Goal: Browse casually

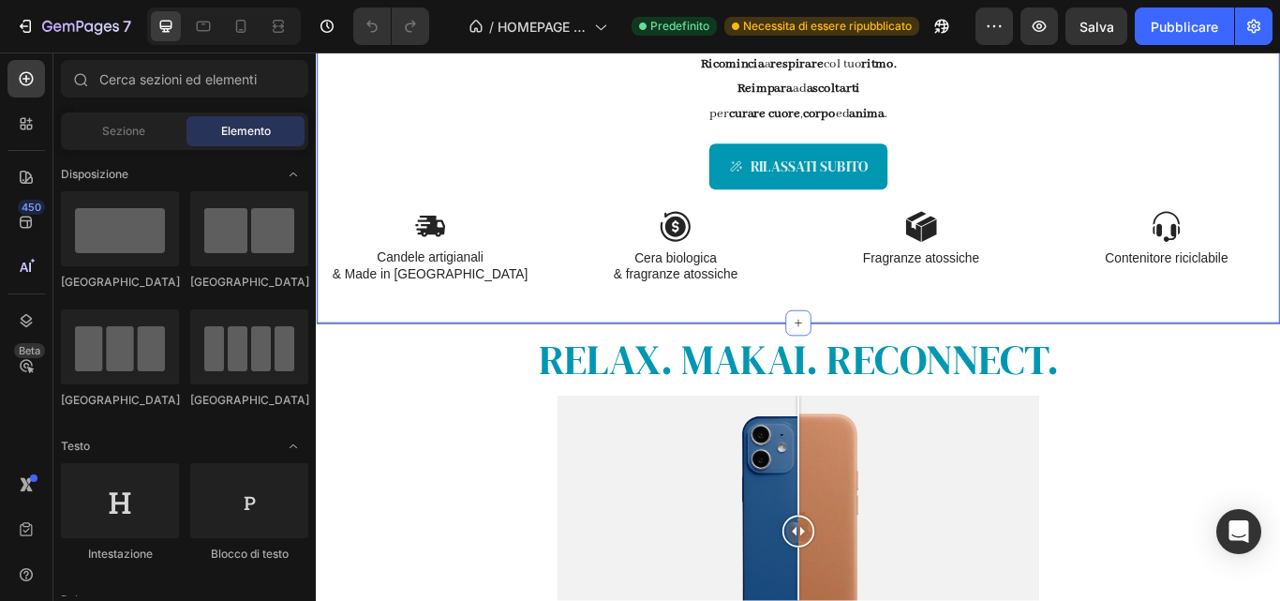
scroll to position [839, 0]
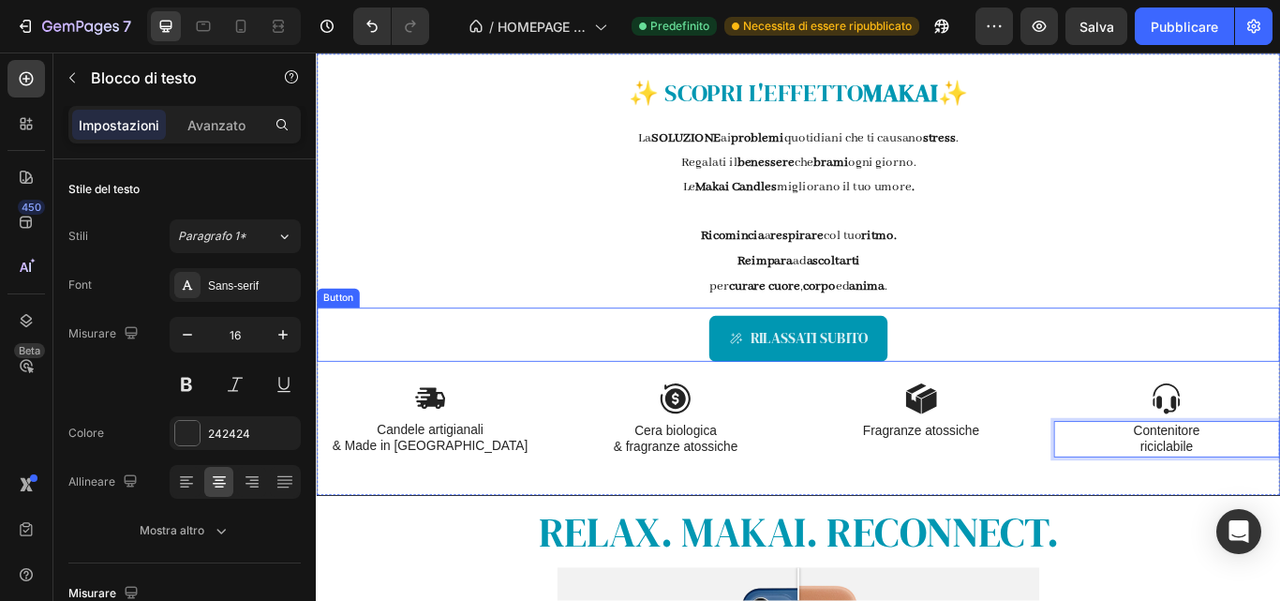
scroll to position [537, 0]
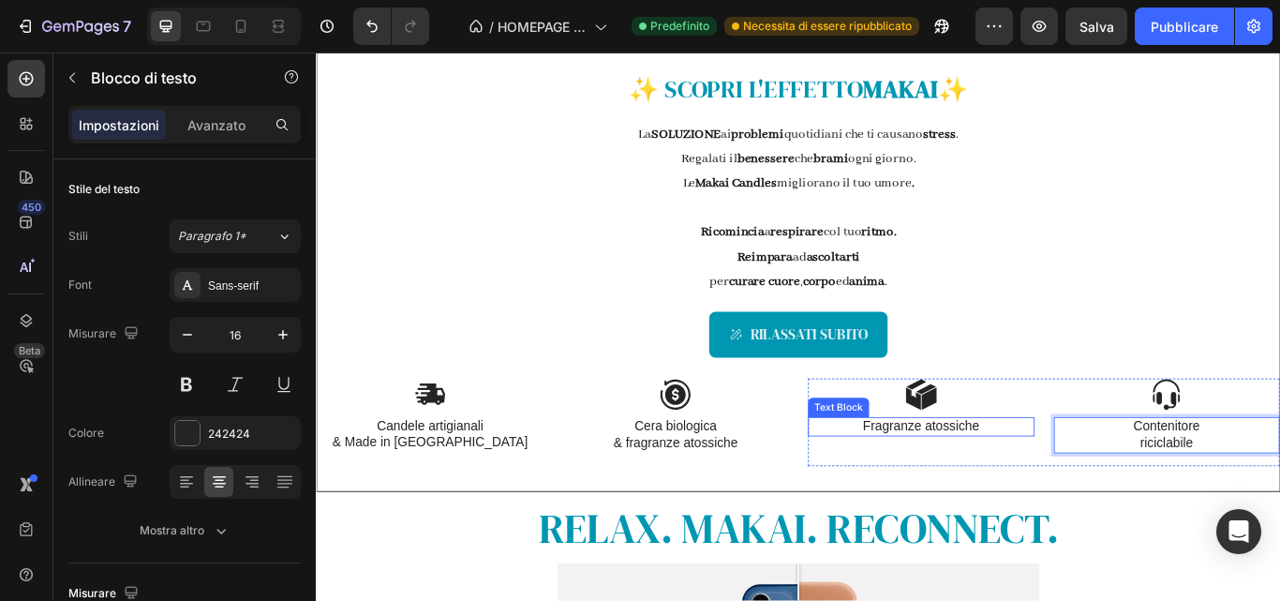
click at [984, 485] on p "Fragranze atossiche" at bounding box center [1021, 490] width 261 height 20
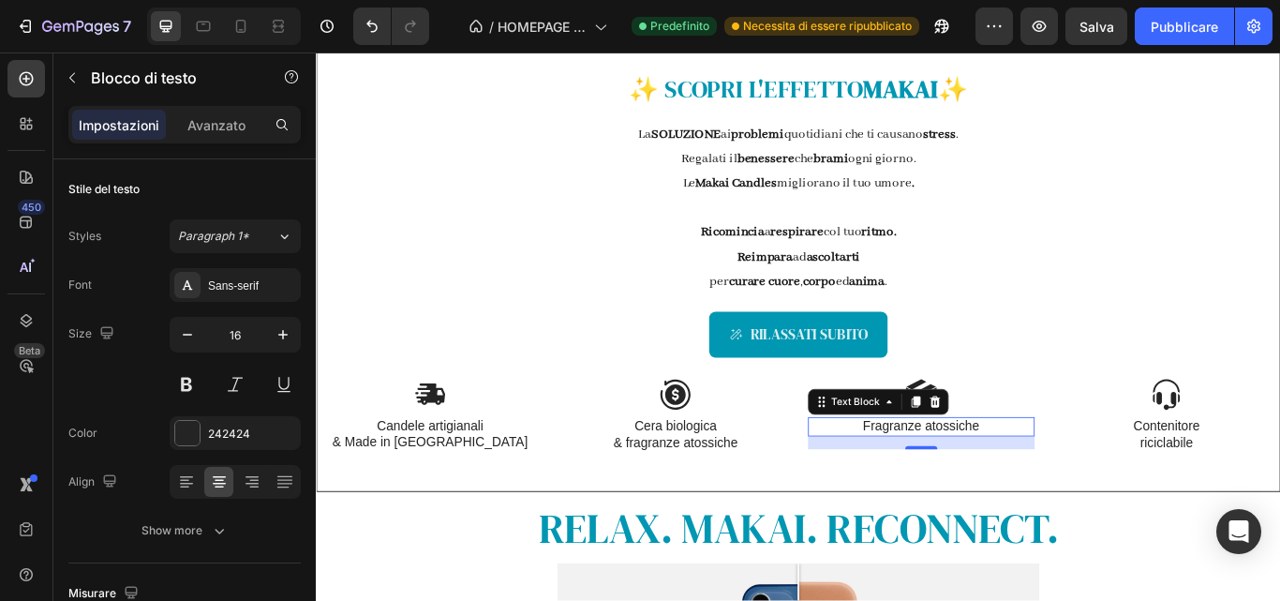
click at [984, 485] on p "Fragranze atossiche" at bounding box center [1021, 490] width 261 height 20
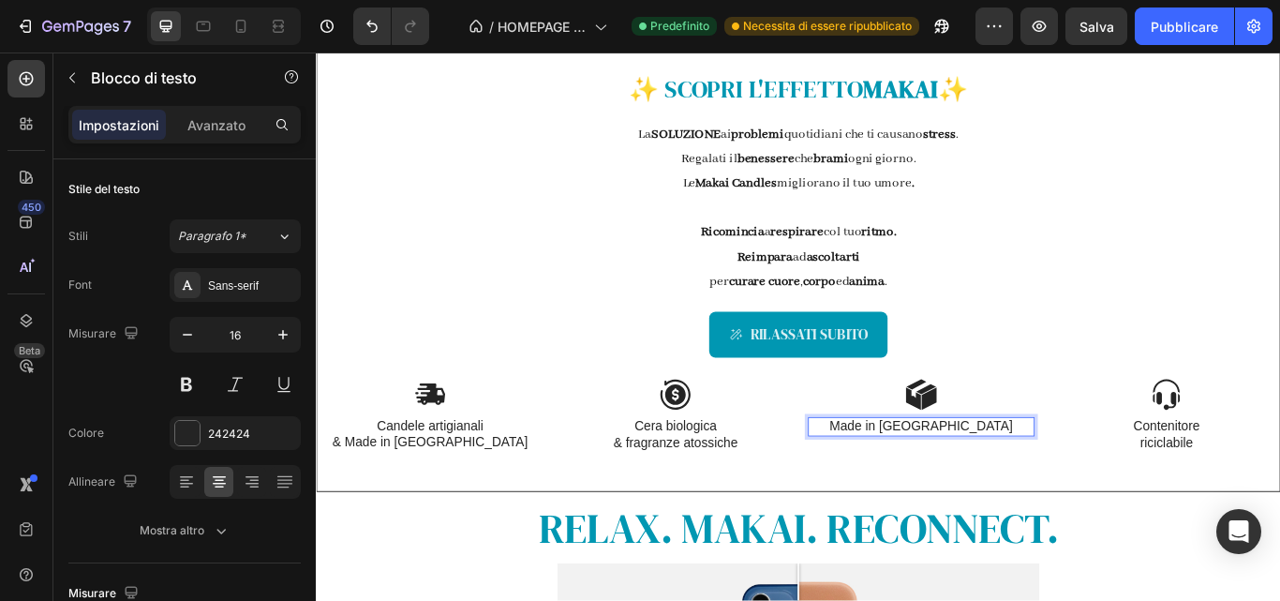
click at [1027, 490] on p "Made in [GEOGRAPHIC_DATA]" at bounding box center [1021, 490] width 261 height 20
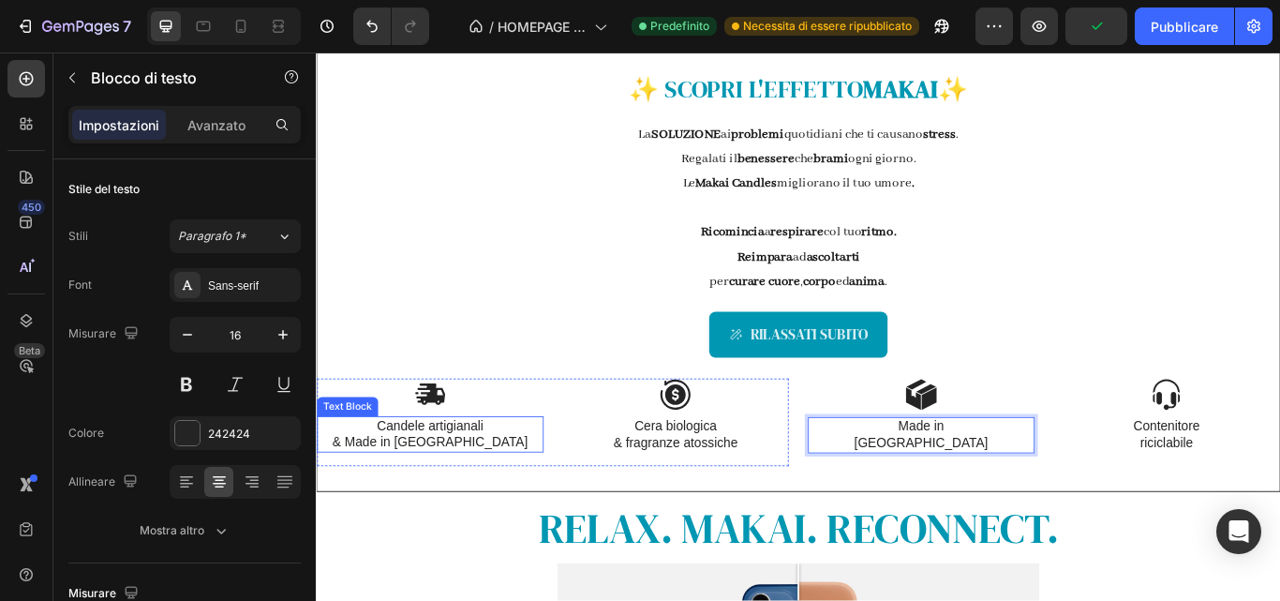
click at [501, 507] on p "& Made in [GEOGRAPHIC_DATA]" at bounding box center [449, 508] width 261 height 20
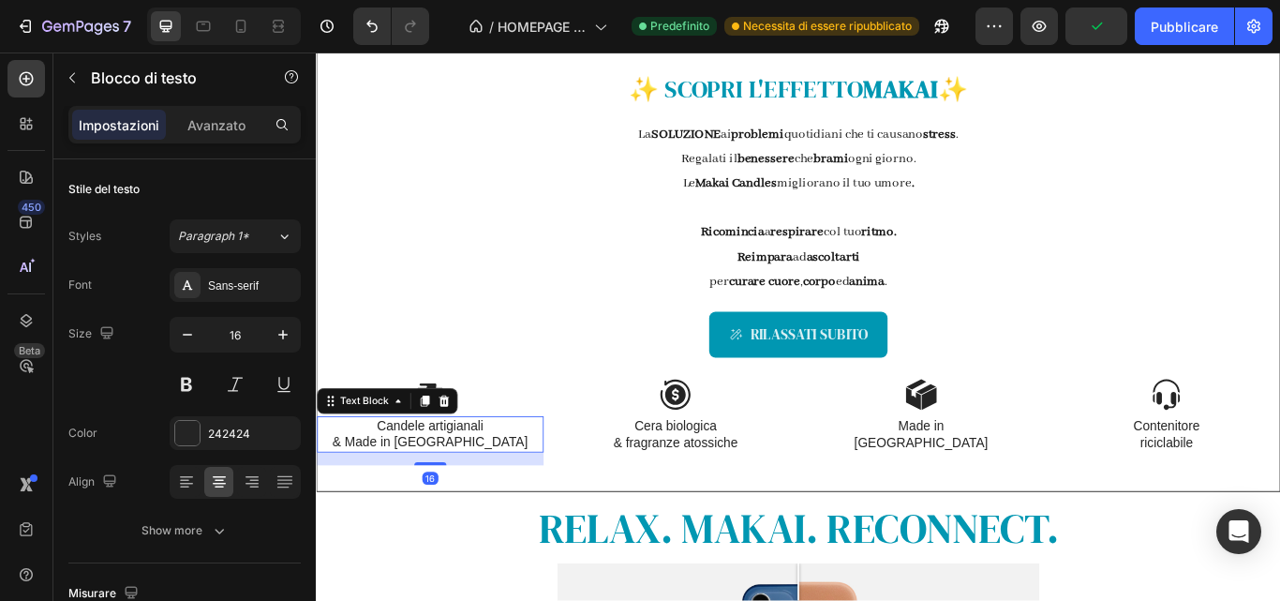
click at [501, 507] on p "& Made in [GEOGRAPHIC_DATA]" at bounding box center [449, 508] width 261 height 20
drag, startPoint x: 501, startPoint y: 507, endPoint x: 380, endPoint y: 505, distance: 121.9
click at [380, 505] on p "& Made in [GEOGRAPHIC_DATA]" at bounding box center [449, 508] width 261 height 20
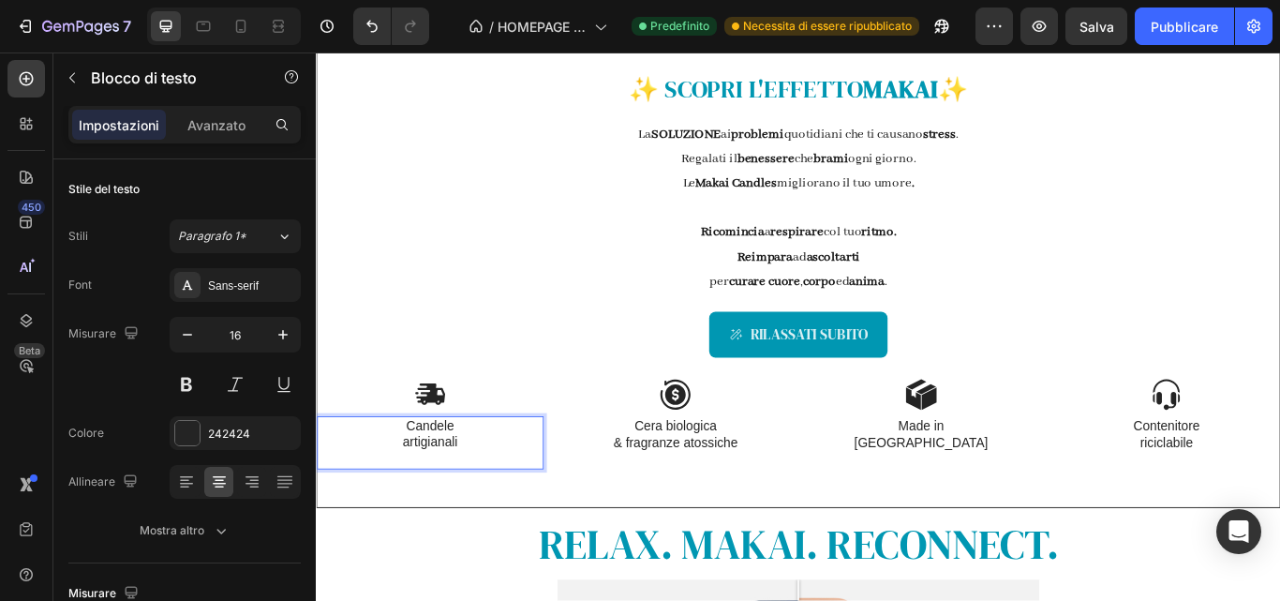
click at [483, 524] on p "Rich Text Editor. Editing area: main" at bounding box center [449, 527] width 261 height 20
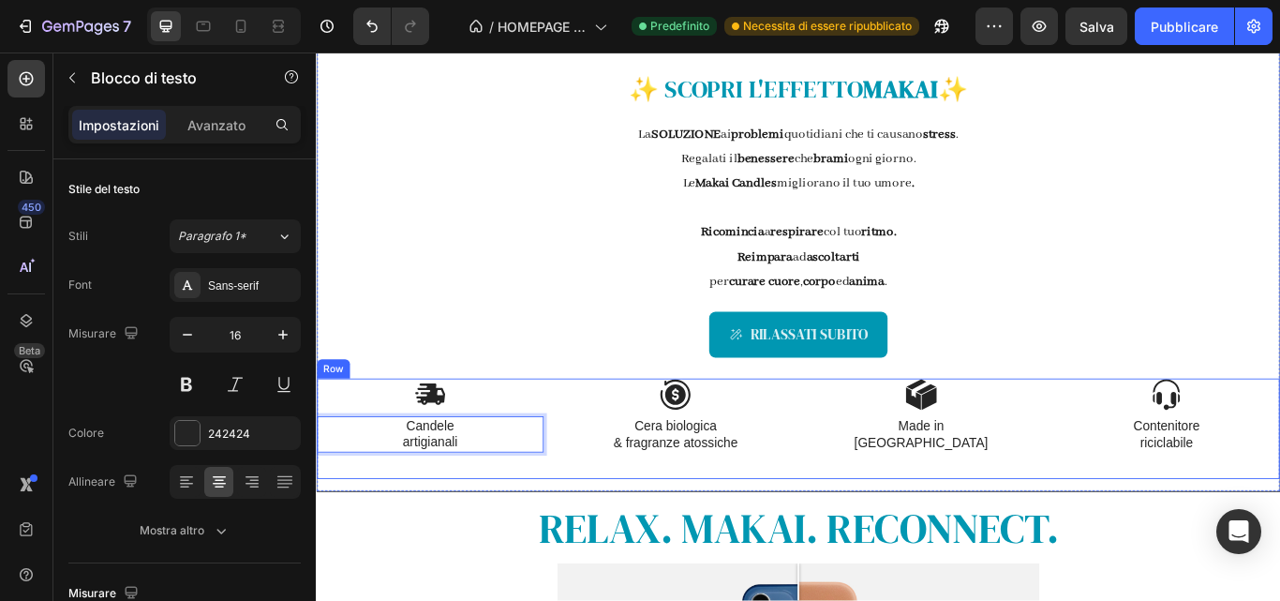
click at [992, 543] on div "Image Made in [GEOGRAPHIC_DATA] Text Block Image Contenitore riciclabile Text B…" at bounding box center [1164, 492] width 550 height 118
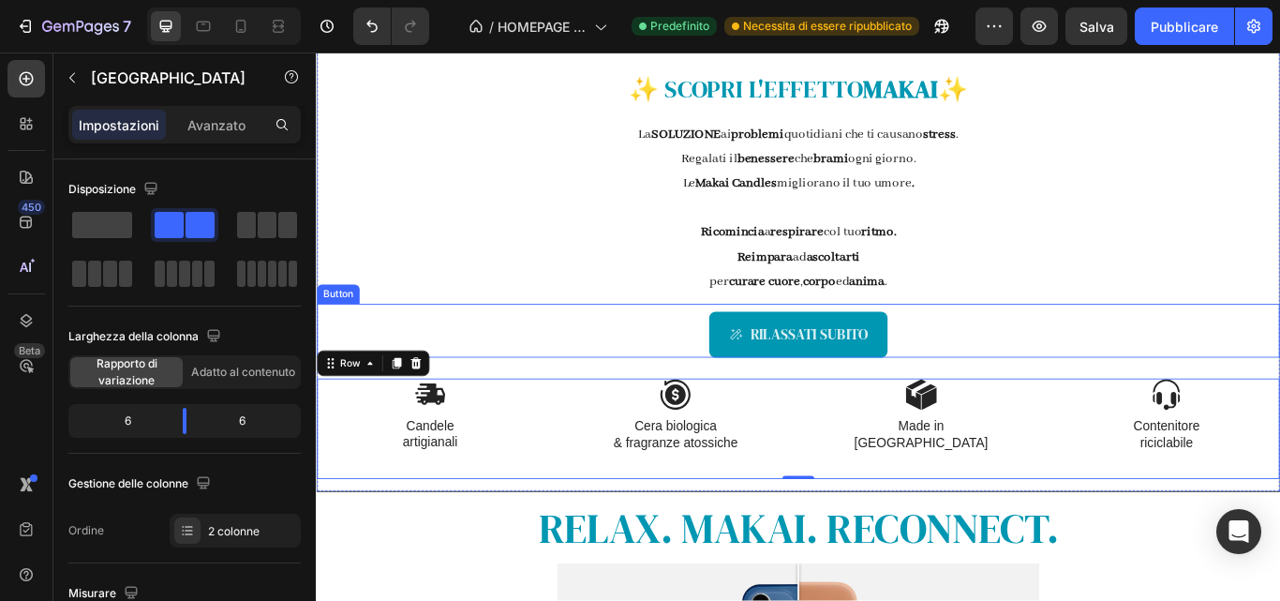
click at [580, 379] on div "RILASSATI SUBITO Button" at bounding box center [878, 377] width 1123 height 62
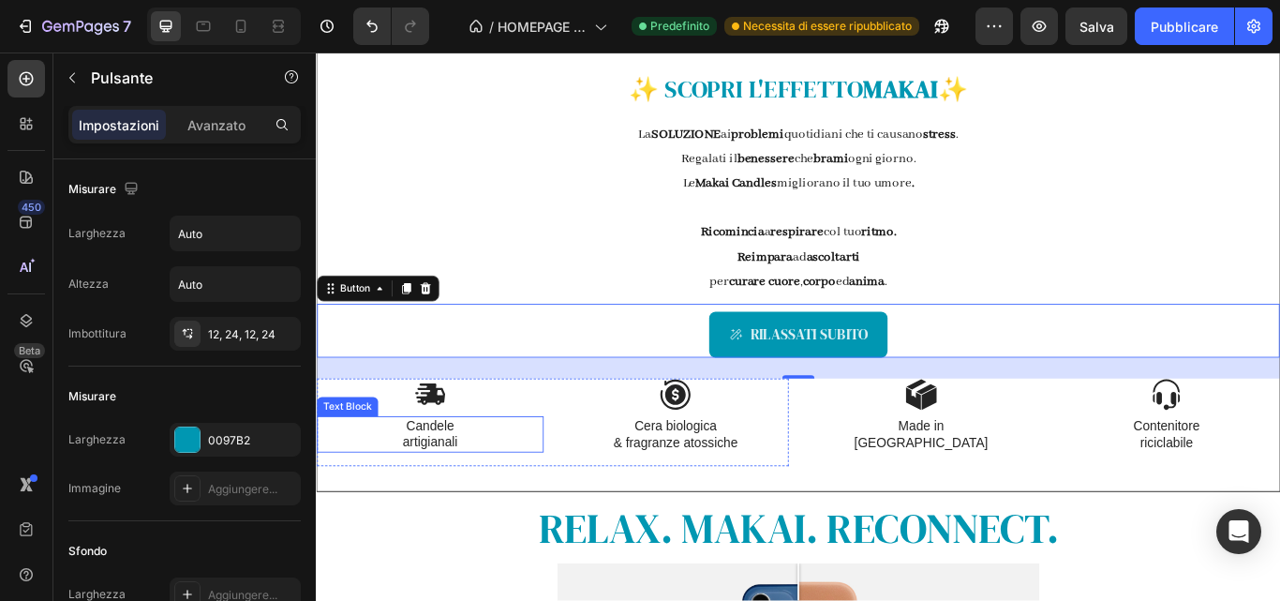
click at [466, 498] on p "artigianali" at bounding box center [449, 508] width 261 height 20
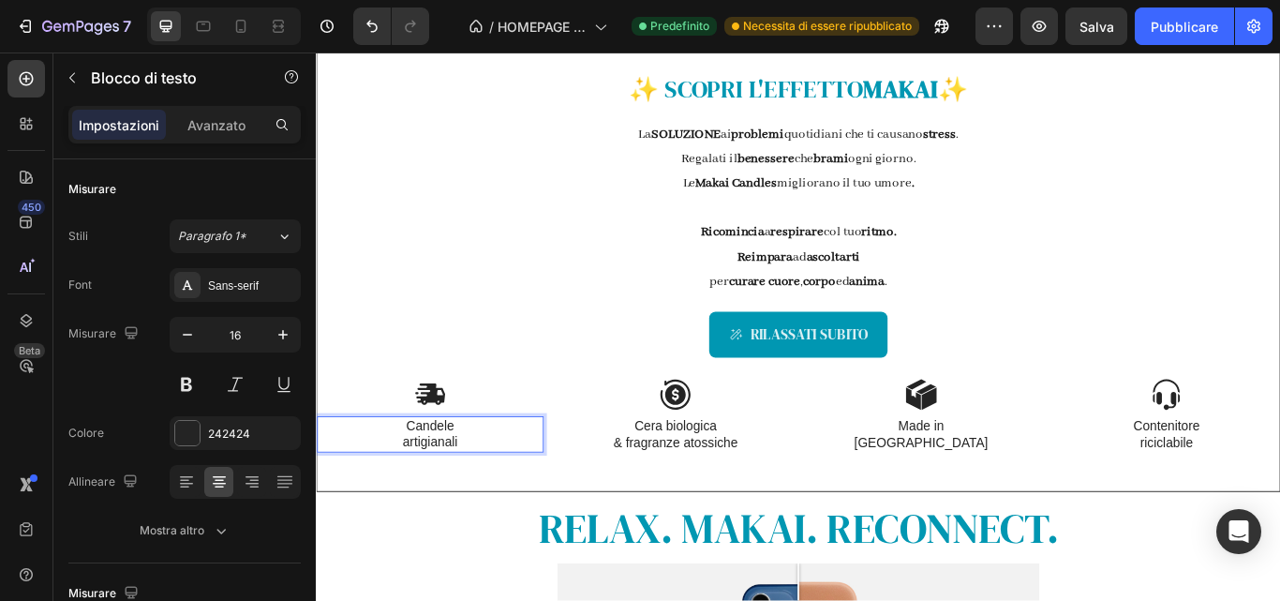
click at [416, 501] on p "artigianali" at bounding box center [449, 508] width 261 height 20
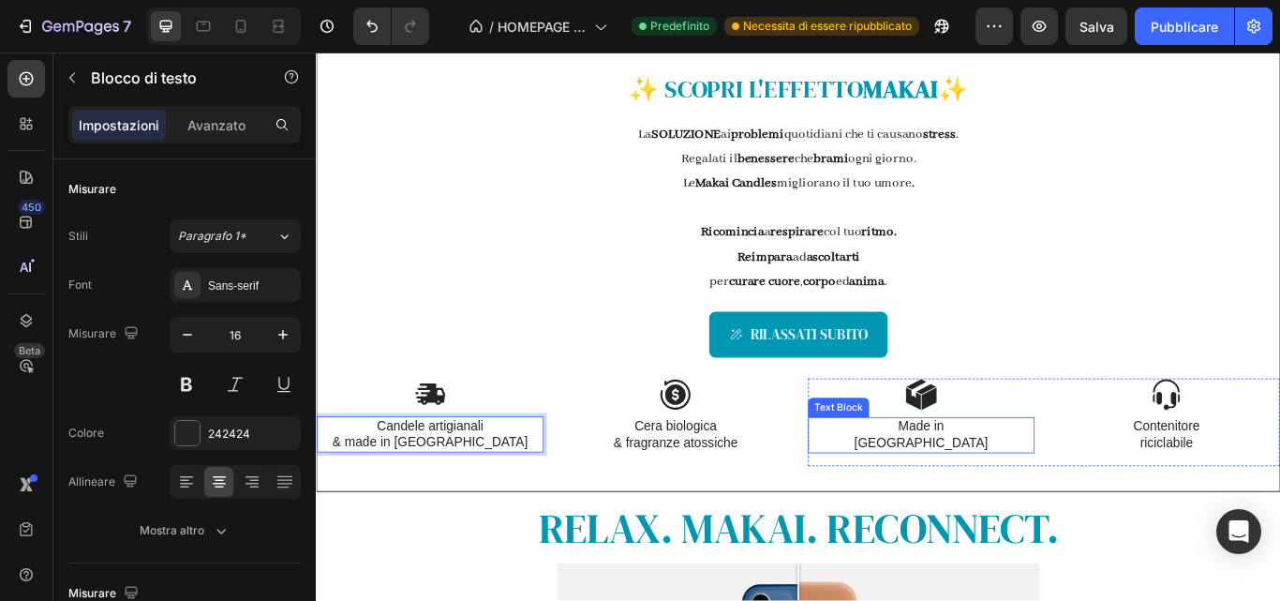
click at [989, 507] on p "[GEOGRAPHIC_DATA]" at bounding box center [1021, 509] width 261 height 20
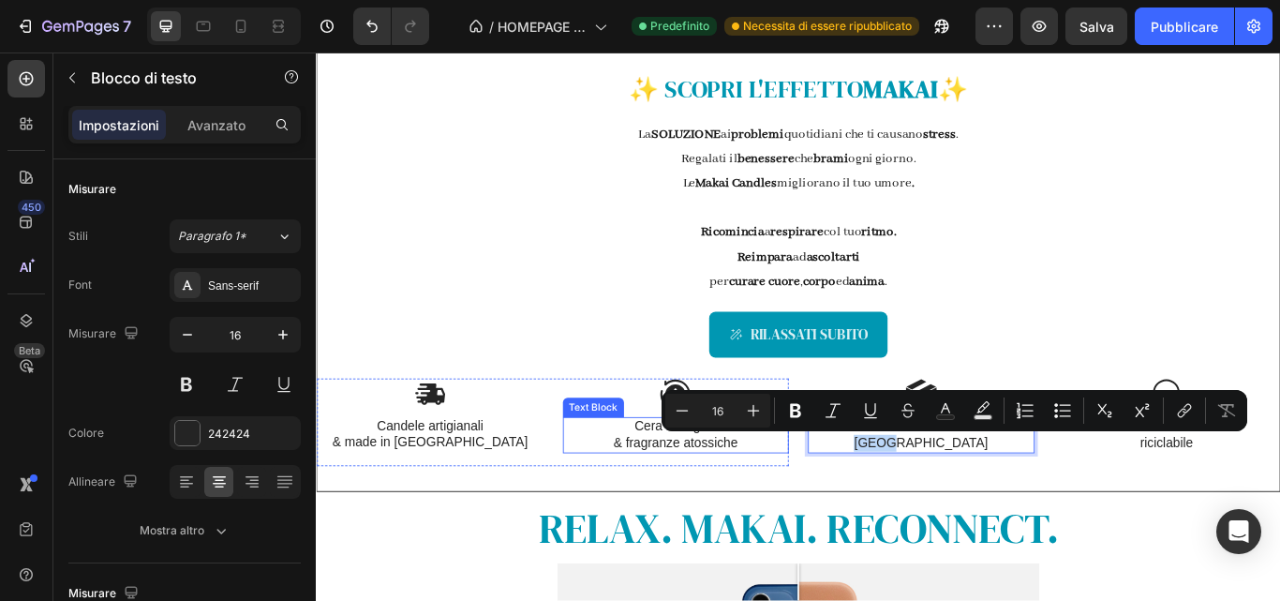
click at [762, 510] on p "& fragranze atossiche" at bounding box center [735, 509] width 261 height 20
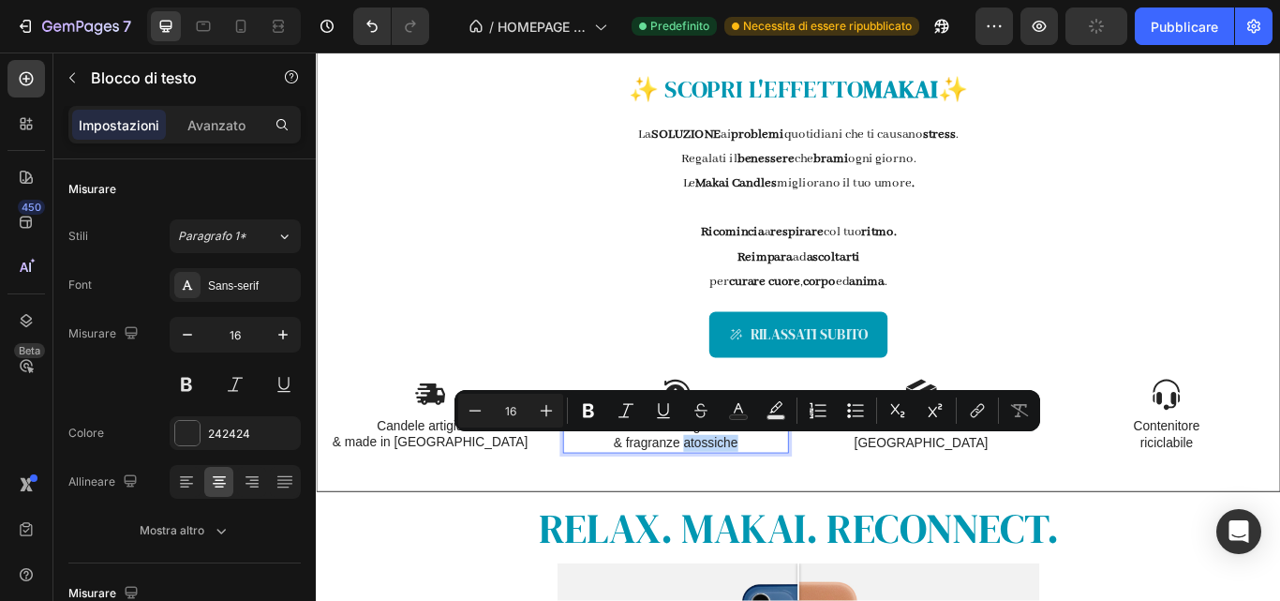
click at [762, 510] on p "& fragranze atossiche" at bounding box center [735, 509] width 261 height 20
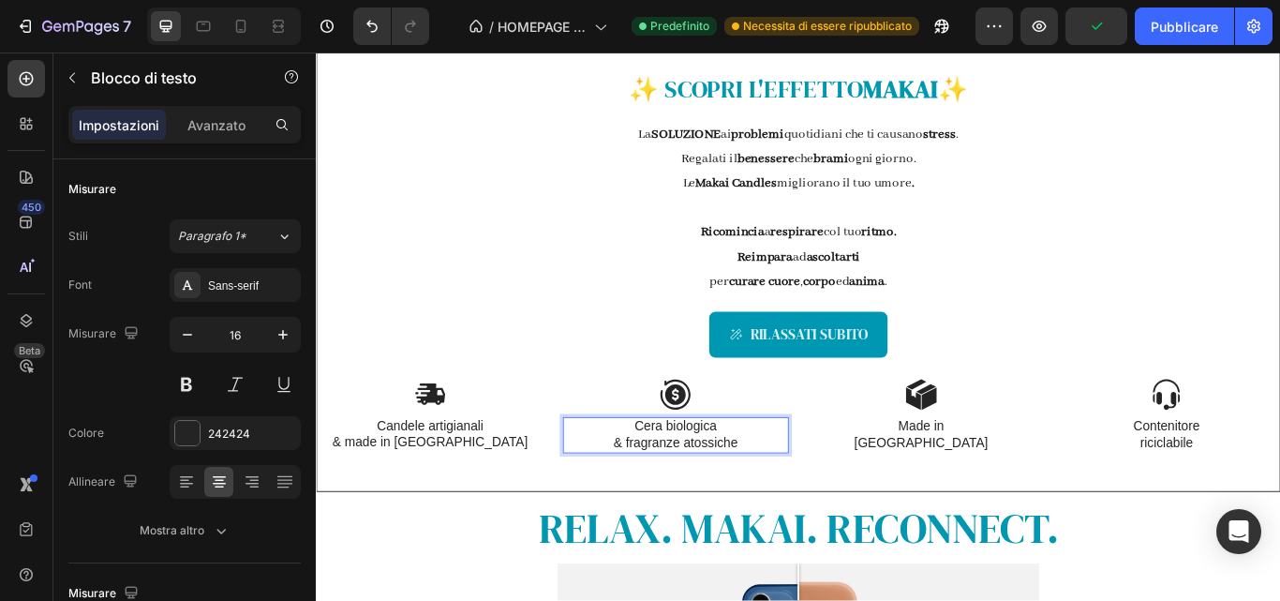
click at [812, 505] on p "& fragranze atossiche" at bounding box center [735, 509] width 261 height 20
click at [508, 503] on p "& made in [GEOGRAPHIC_DATA]" at bounding box center [449, 508] width 261 height 20
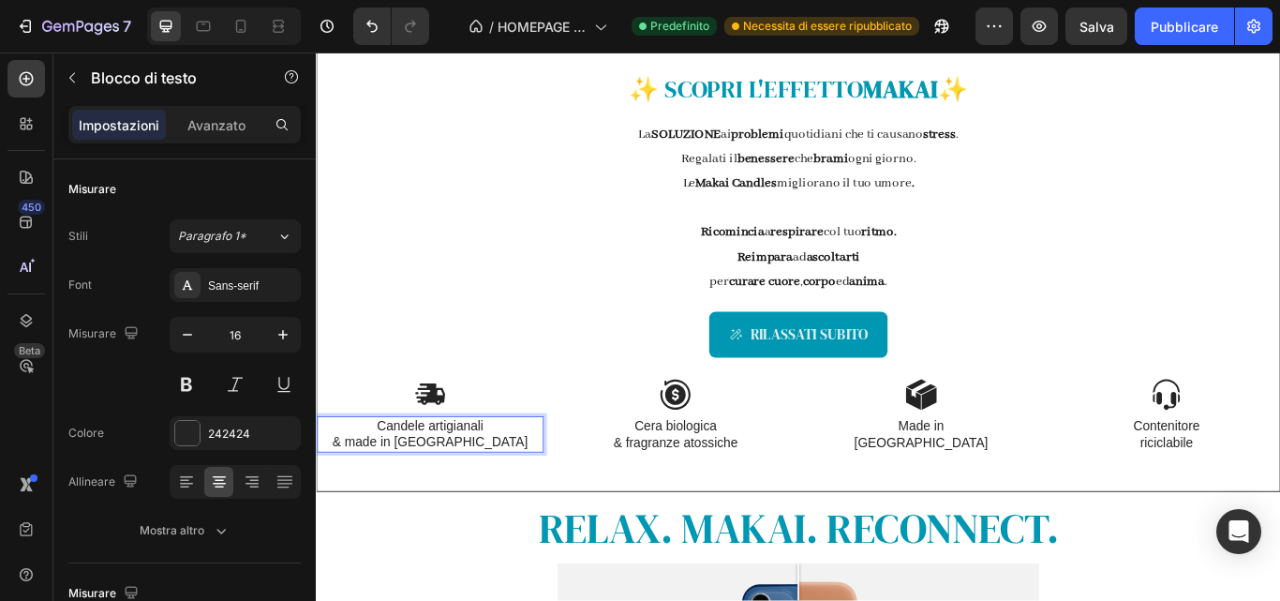
click at [499, 501] on p "& made in [GEOGRAPHIC_DATA]" at bounding box center [449, 508] width 261 height 20
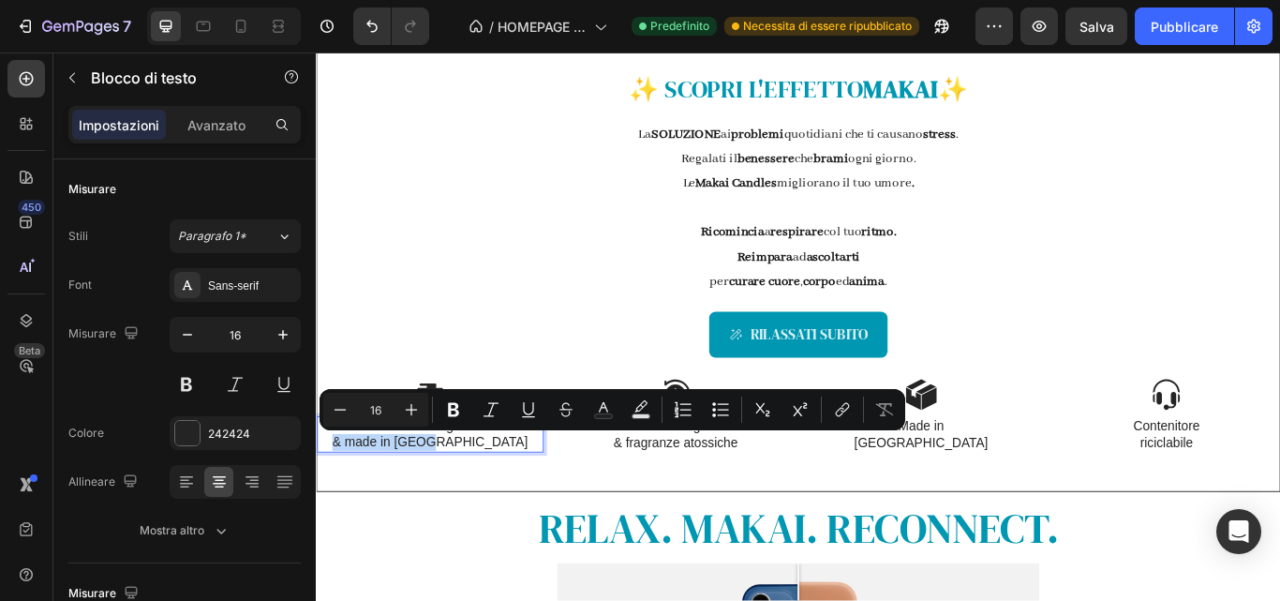
drag, startPoint x: 501, startPoint y: 504, endPoint x: 341, endPoint y: 508, distance: 160.3
click at [341, 508] on p "& made in [GEOGRAPHIC_DATA]" at bounding box center [449, 508] width 261 height 20
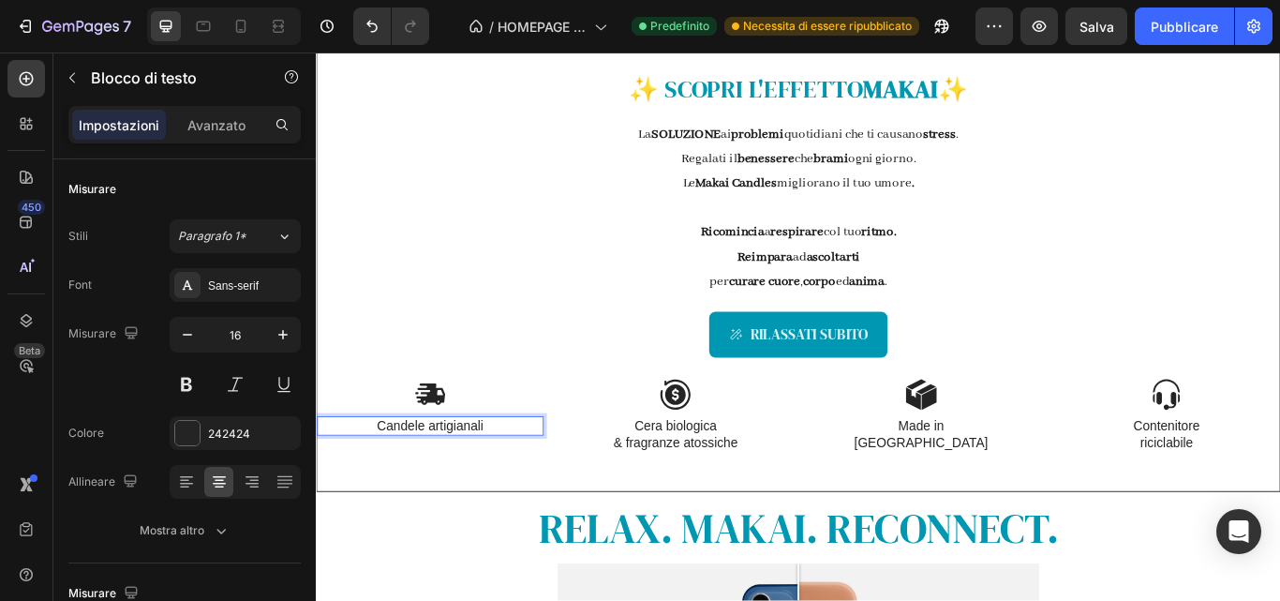
click at [443, 485] on p "Candele artigianali" at bounding box center [449, 489] width 261 height 20
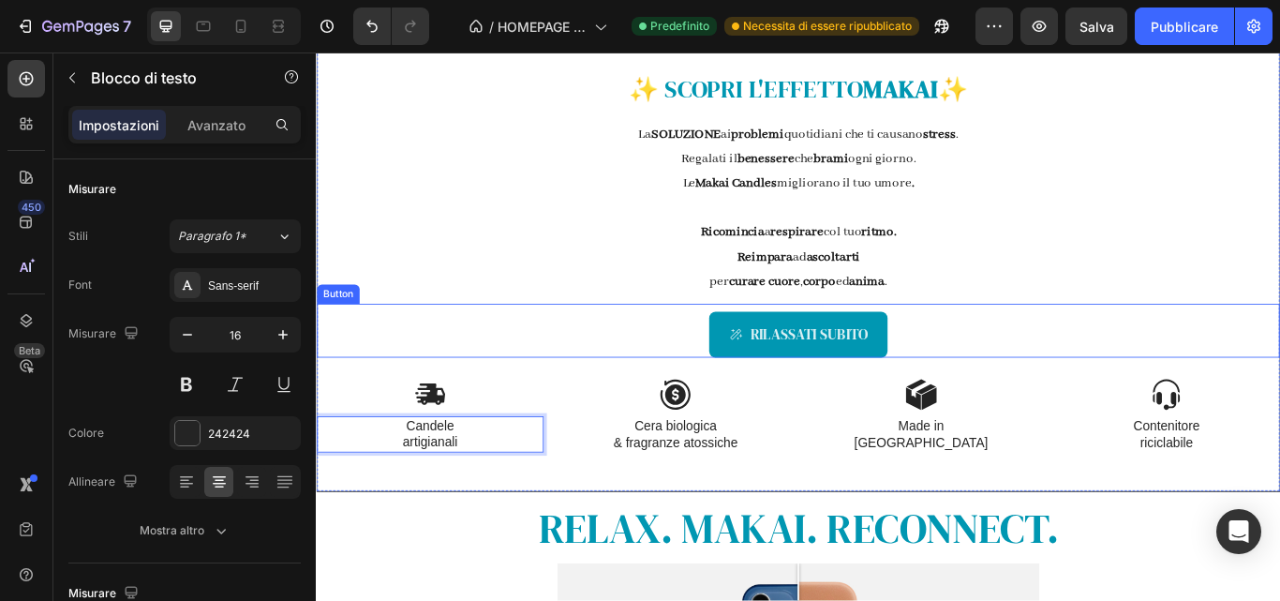
click at [551, 379] on div "RILASSATI SUBITO Button" at bounding box center [878, 377] width 1123 height 62
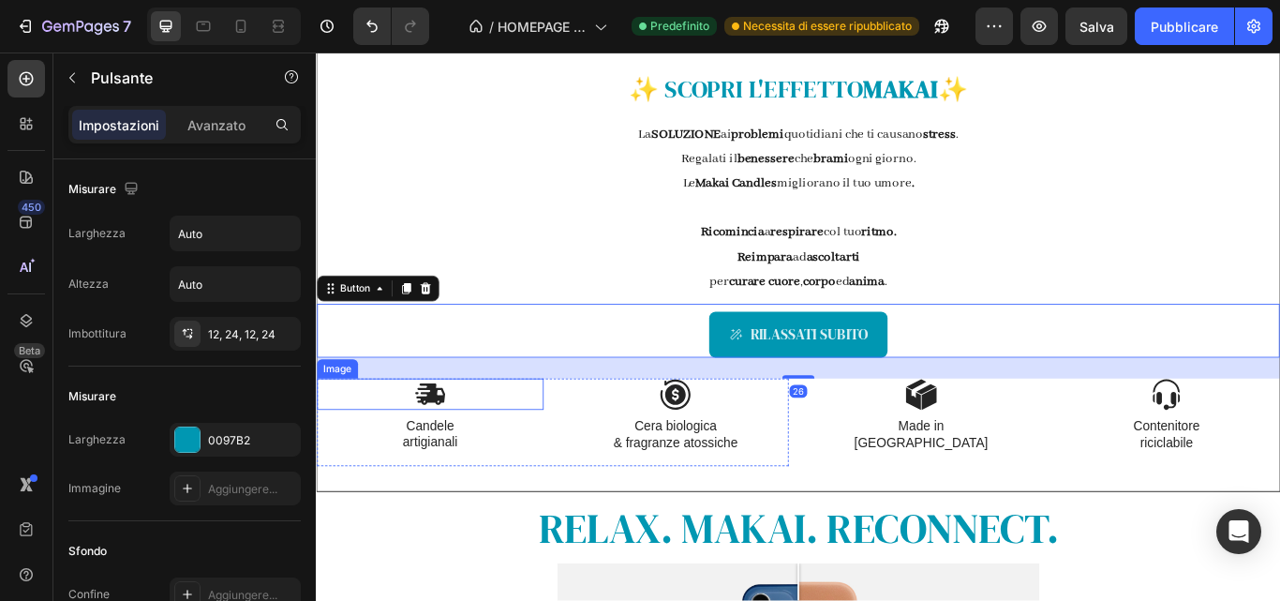
click at [531, 448] on div at bounding box center [449, 451] width 264 height 37
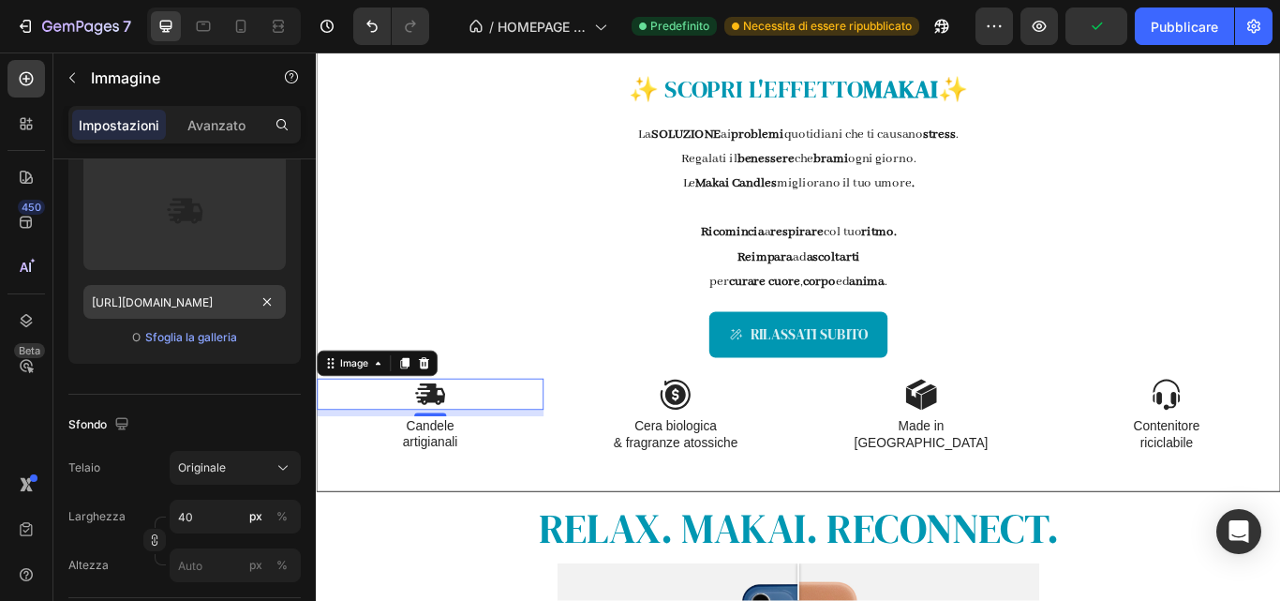
scroll to position [0, 0]
